Goal: Entertainment & Leisure: Consume media (video, audio)

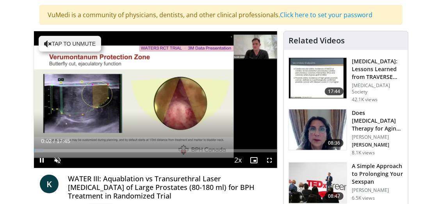
scroll to position [82, 0]
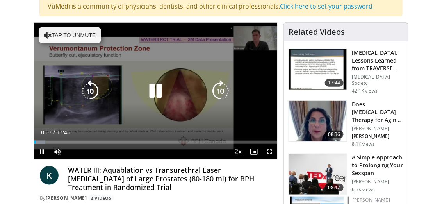
click at [133, 59] on div "10 seconds Tap to unmute" at bounding box center [155, 91] width 243 height 137
click at [67, 36] on div "10 seconds Tap to unmute" at bounding box center [155, 91] width 243 height 137
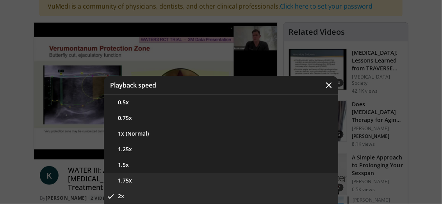
click at [128, 181] on button "1.75x" at bounding box center [221, 180] width 234 height 16
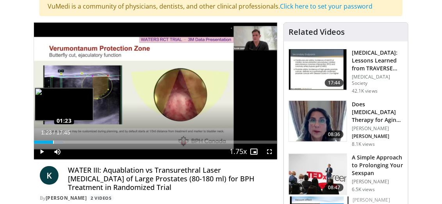
drag, startPoint x: 41, startPoint y: 140, endPoint x: 53, endPoint y: 140, distance: 11.7
click at [53, 140] on div "Loaded : 12.10% 01:20 01:23" at bounding box center [155, 141] width 243 height 3
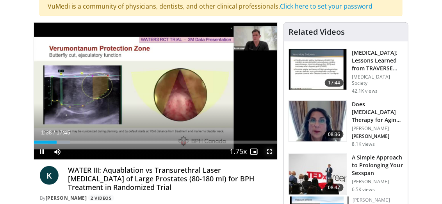
click at [270, 149] on span "Video Player" at bounding box center [269, 152] width 16 height 16
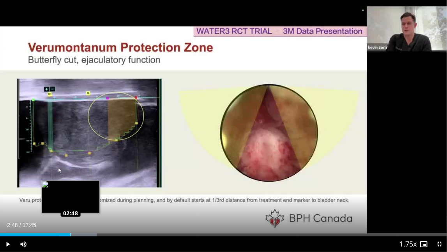
click at [70, 203] on div "Loaded : 21.58% 02:48 02:48" at bounding box center [223, 234] width 447 height 3
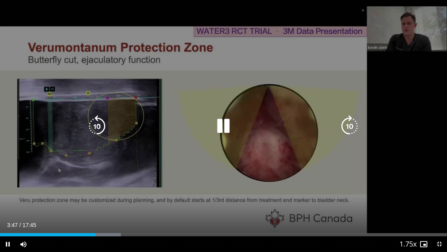
click at [94, 123] on icon "Video Player" at bounding box center [97, 126] width 22 height 22
click at [98, 121] on icon "Video Player" at bounding box center [97, 126] width 22 height 22
click at [402, 89] on div "10 seconds Tap to unmute" at bounding box center [223, 126] width 447 height 252
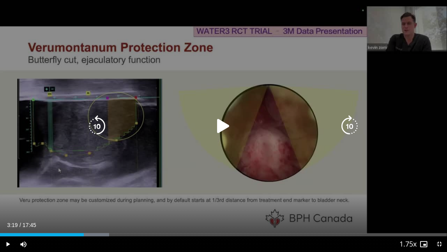
click at [220, 125] on icon "Video Player" at bounding box center [224, 126] width 22 height 22
click at [99, 126] on icon "Video Player" at bounding box center [97, 126] width 22 height 22
click at [353, 127] on icon "Video Player" at bounding box center [350, 126] width 22 height 22
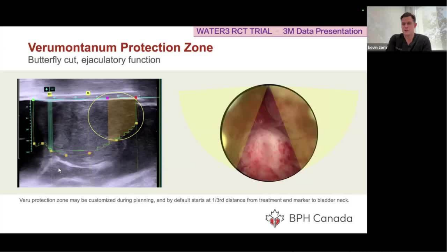
click at [353, 127] on div "10 seconds Tap to unmute" at bounding box center [223, 126] width 447 height 252
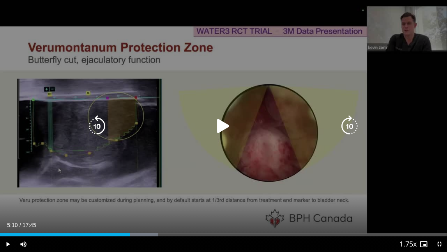
click at [344, 131] on icon "Video Player" at bounding box center [350, 126] width 22 height 22
click at [216, 126] on icon "Video Player" at bounding box center [224, 126] width 22 height 22
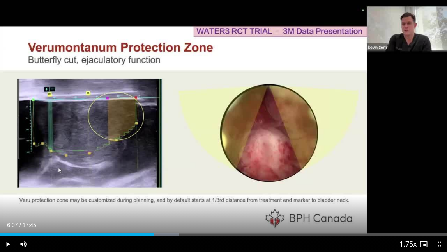
drag, startPoint x: 140, startPoint y: 232, endPoint x: 154, endPoint y: 233, distance: 14.5
click at [154, 203] on div "Loaded : 40.02% 06:07 06:07" at bounding box center [223, 232] width 447 height 7
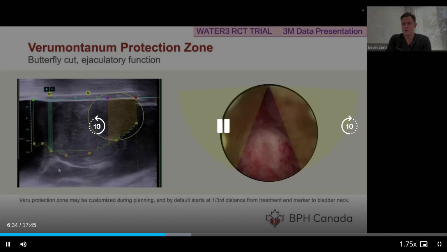
click at [95, 121] on icon "Video Player" at bounding box center [97, 126] width 22 height 22
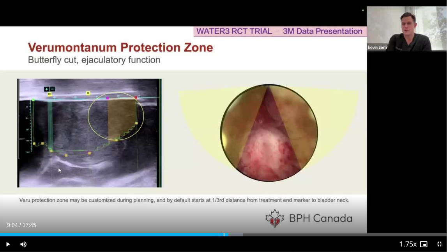
drag, startPoint x: 209, startPoint y: 235, endPoint x: 229, endPoint y: 237, distance: 19.6
click at [229, 203] on div "Current Time 9:04 / Duration 17:45 Play Skip Backward Skip Forward Mute Loaded …" at bounding box center [223, 244] width 447 height 16
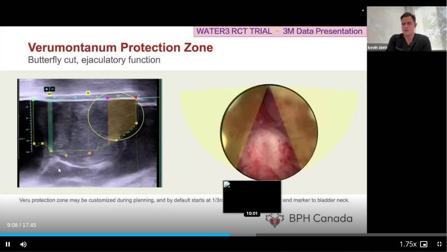
click at [252, 203] on div "Progress Bar" at bounding box center [235, 234] width 39 height 3
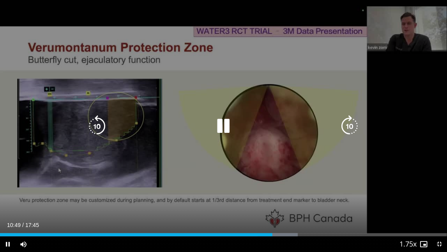
click at [95, 124] on icon "Video Player" at bounding box center [97, 126] width 22 height 22
click at [99, 128] on icon "Video Player" at bounding box center [97, 126] width 22 height 22
click at [94, 124] on icon "Video Player" at bounding box center [97, 126] width 22 height 22
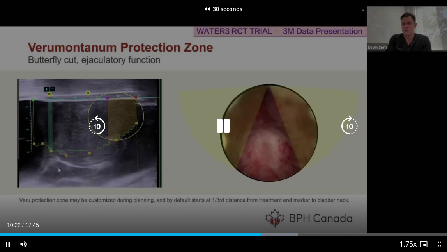
click at [100, 126] on icon "Video Player" at bounding box center [97, 126] width 22 height 22
click at [27, 125] on div "40 seconds Tap to unmute" at bounding box center [223, 126] width 447 height 252
click at [98, 121] on icon "Video Player" at bounding box center [97, 126] width 22 height 22
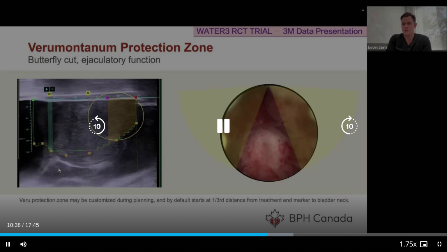
click at [101, 125] on icon "Video Player" at bounding box center [97, 126] width 22 height 22
click at [351, 130] on icon "Video Player" at bounding box center [350, 126] width 22 height 22
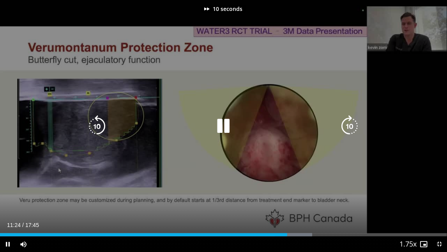
click at [351, 130] on icon "Video Player" at bounding box center [350, 126] width 22 height 22
click at [348, 124] on icon "Video Player" at bounding box center [350, 126] width 22 height 22
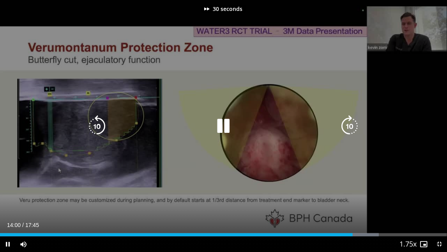
click at [348, 124] on icon "Video Player" at bounding box center [350, 126] width 22 height 22
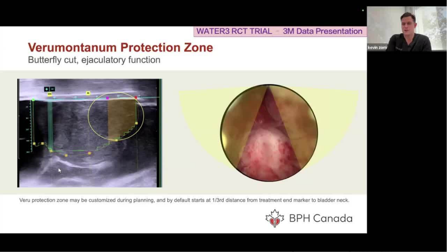
click at [348, 124] on div "40 seconds Tap to unmute" at bounding box center [223, 126] width 447 height 252
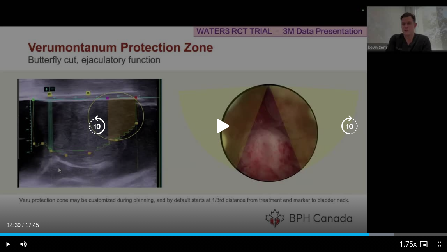
click at [348, 121] on icon "Video Player" at bounding box center [350, 126] width 22 height 22
click at [222, 126] on icon "Video Player" at bounding box center [224, 126] width 22 height 22
click at [353, 124] on icon "Video Player" at bounding box center [350, 126] width 22 height 22
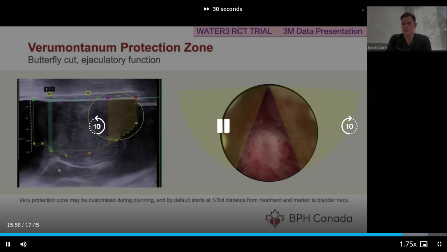
click at [353, 124] on icon "Video Player" at bounding box center [350, 126] width 22 height 22
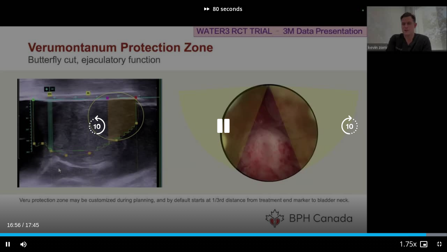
click at [353, 124] on icon "Video Player" at bounding box center [350, 126] width 22 height 22
